Goal: Find specific page/section: Find specific page/section

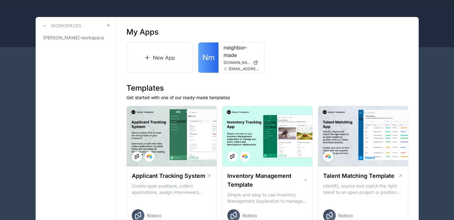
scroll to position [24, 0]
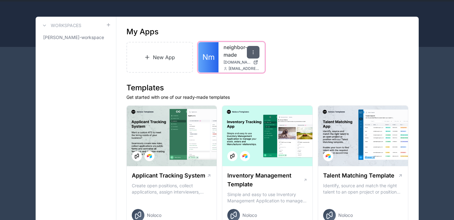
click at [252, 54] on icon at bounding box center [253, 52] width 5 height 5
click at [213, 57] on span "Nm" at bounding box center [208, 57] width 12 height 10
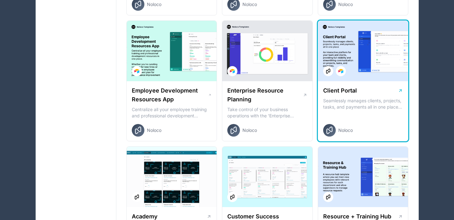
scroll to position [484, 0]
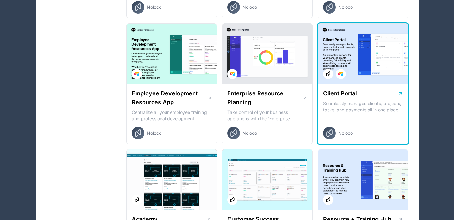
click at [375, 54] on div at bounding box center [363, 54] width 90 height 61
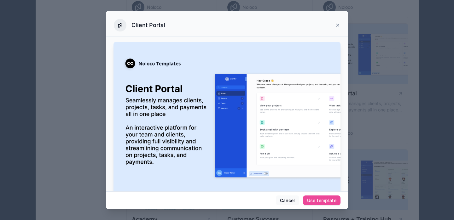
click at [337, 24] on icon at bounding box center [337, 25] width 3 height 3
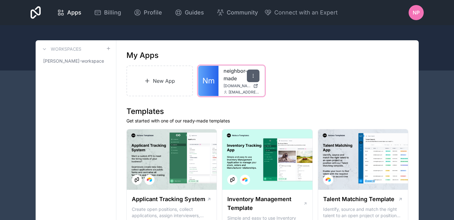
click at [252, 76] on icon at bounding box center [253, 75] width 5 height 5
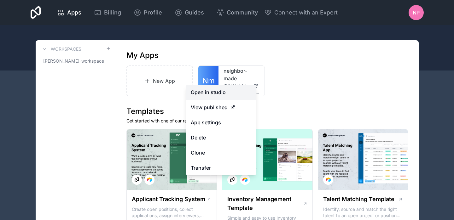
click at [212, 89] on link "Open in studio" at bounding box center [221, 92] width 71 height 15
